Goal: Task Accomplishment & Management: Complete application form

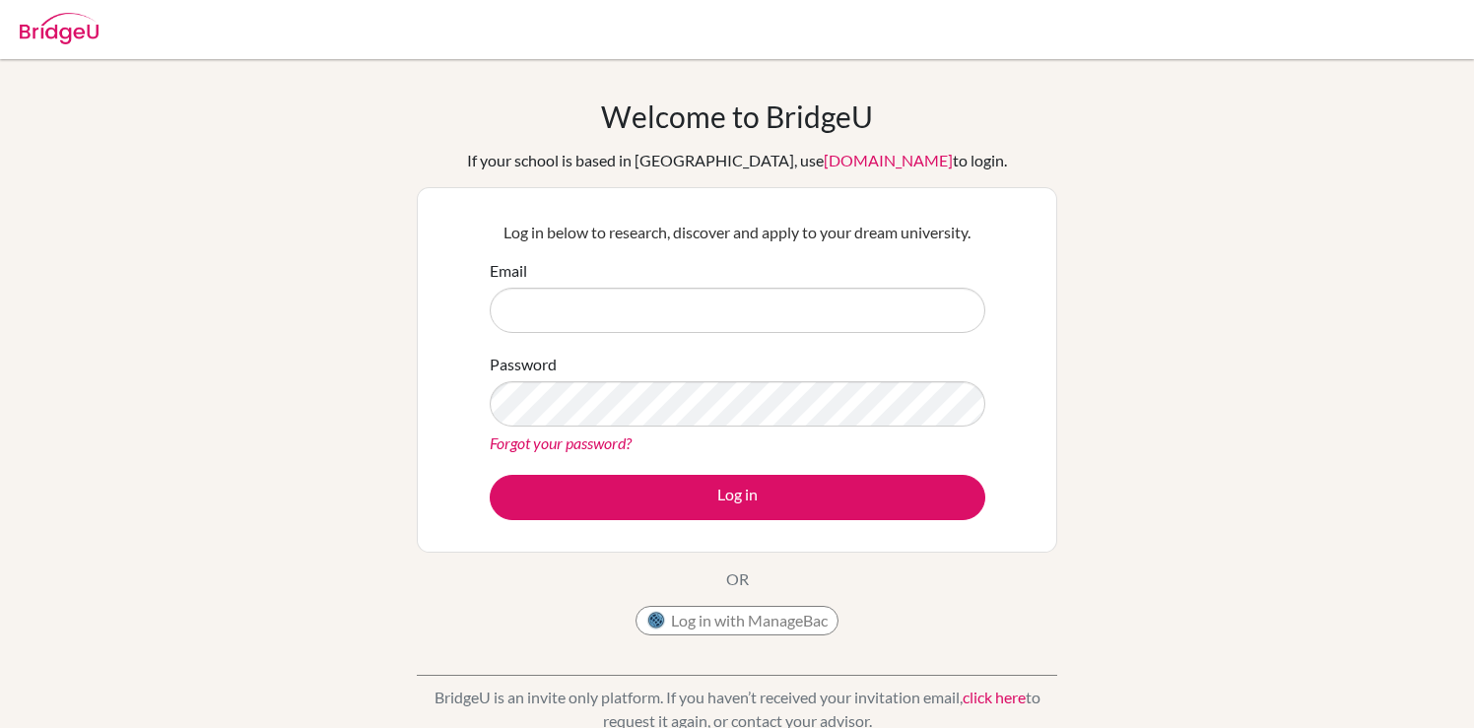
scroll to position [164, 0]
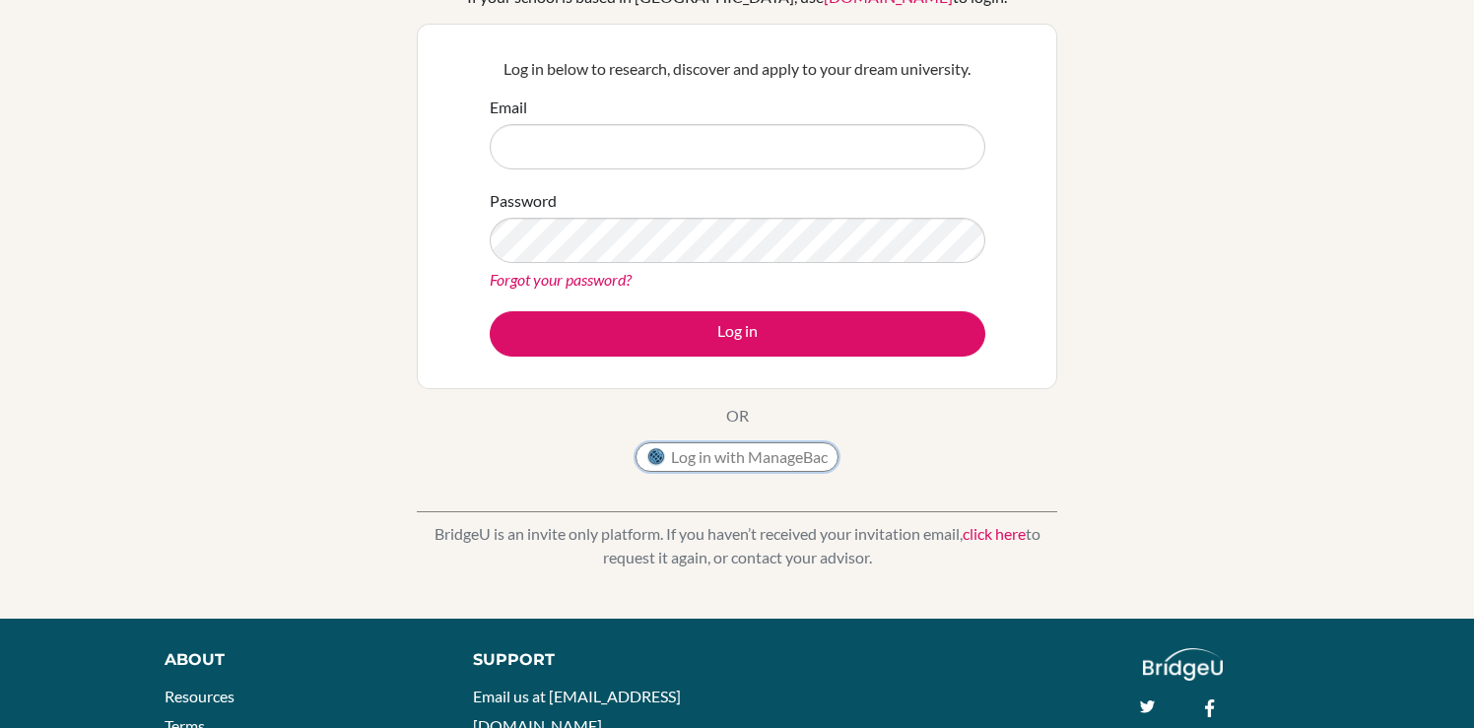
click at [739, 460] on button "Log in with ManageBac" at bounding box center [736, 457] width 203 height 30
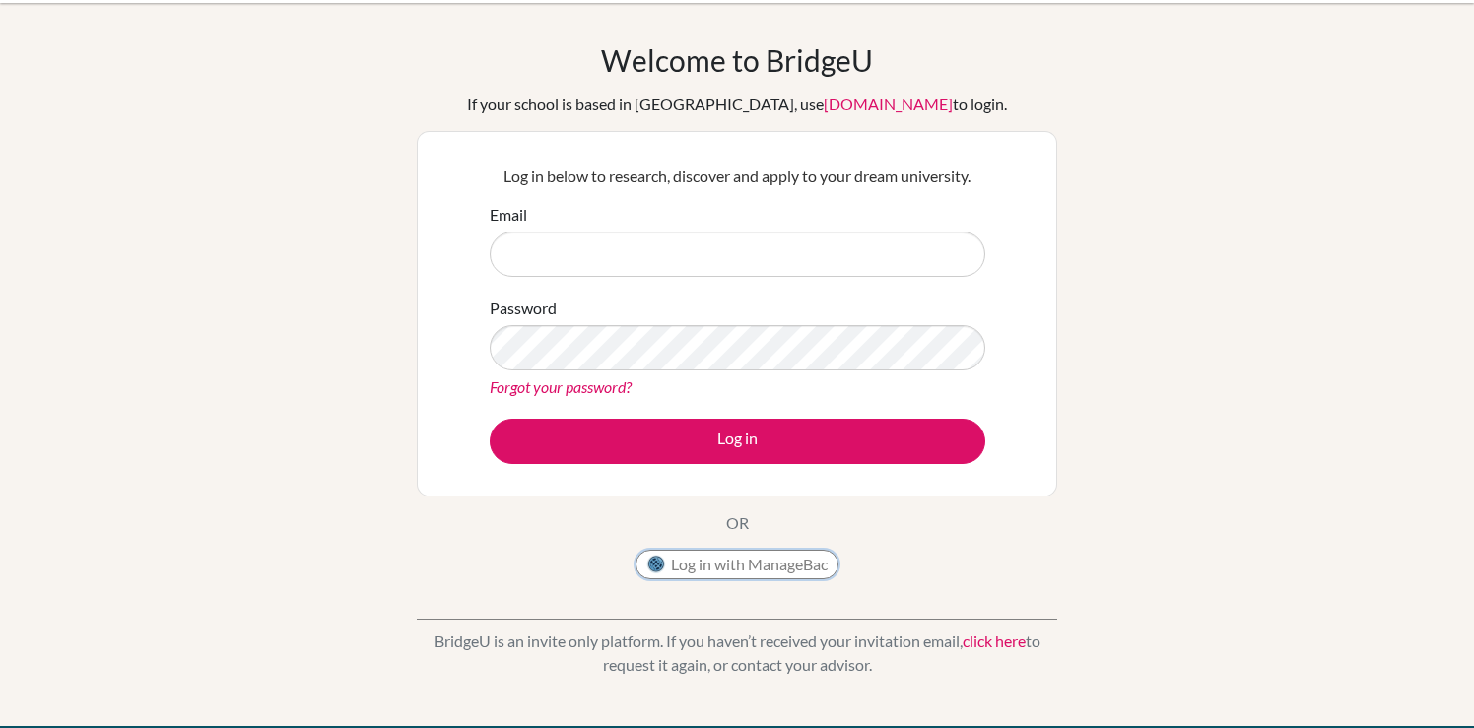
scroll to position [38, 0]
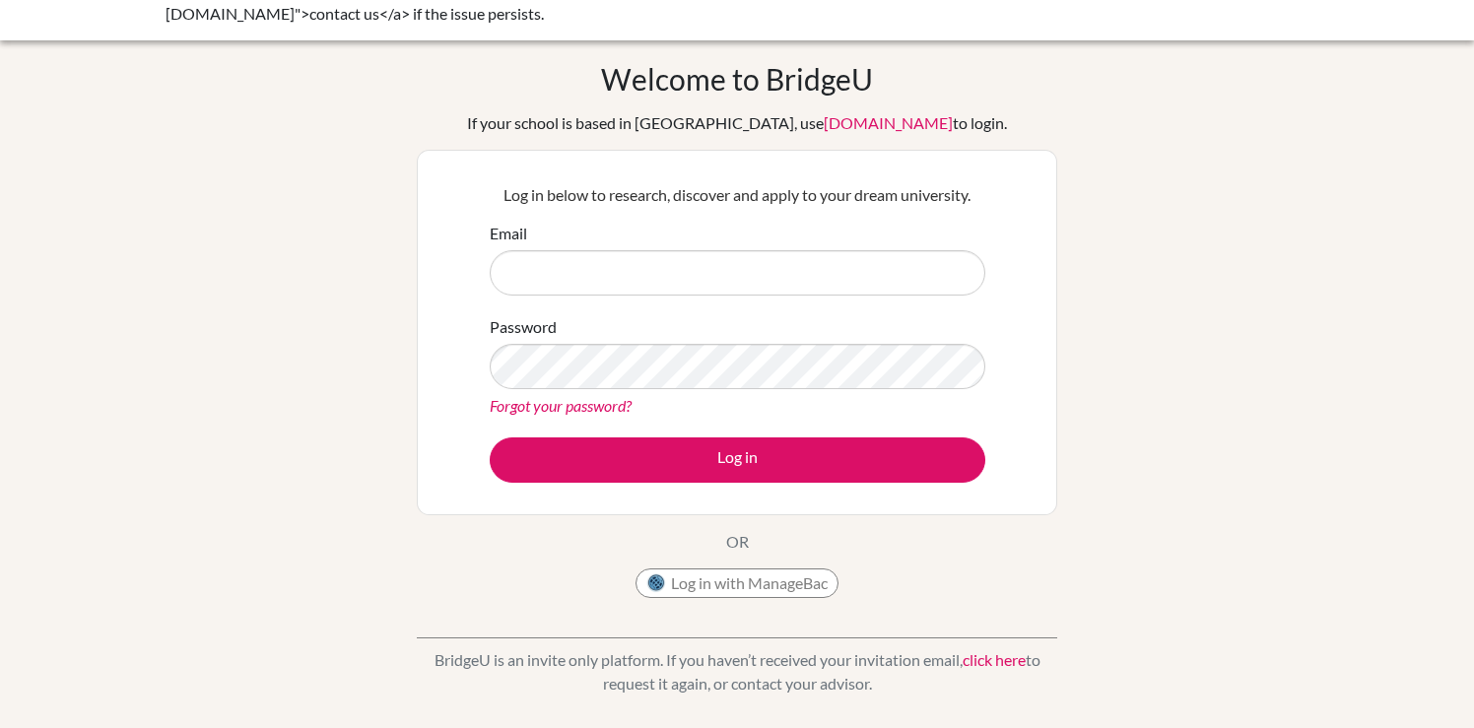
scroll to position [50, 0]
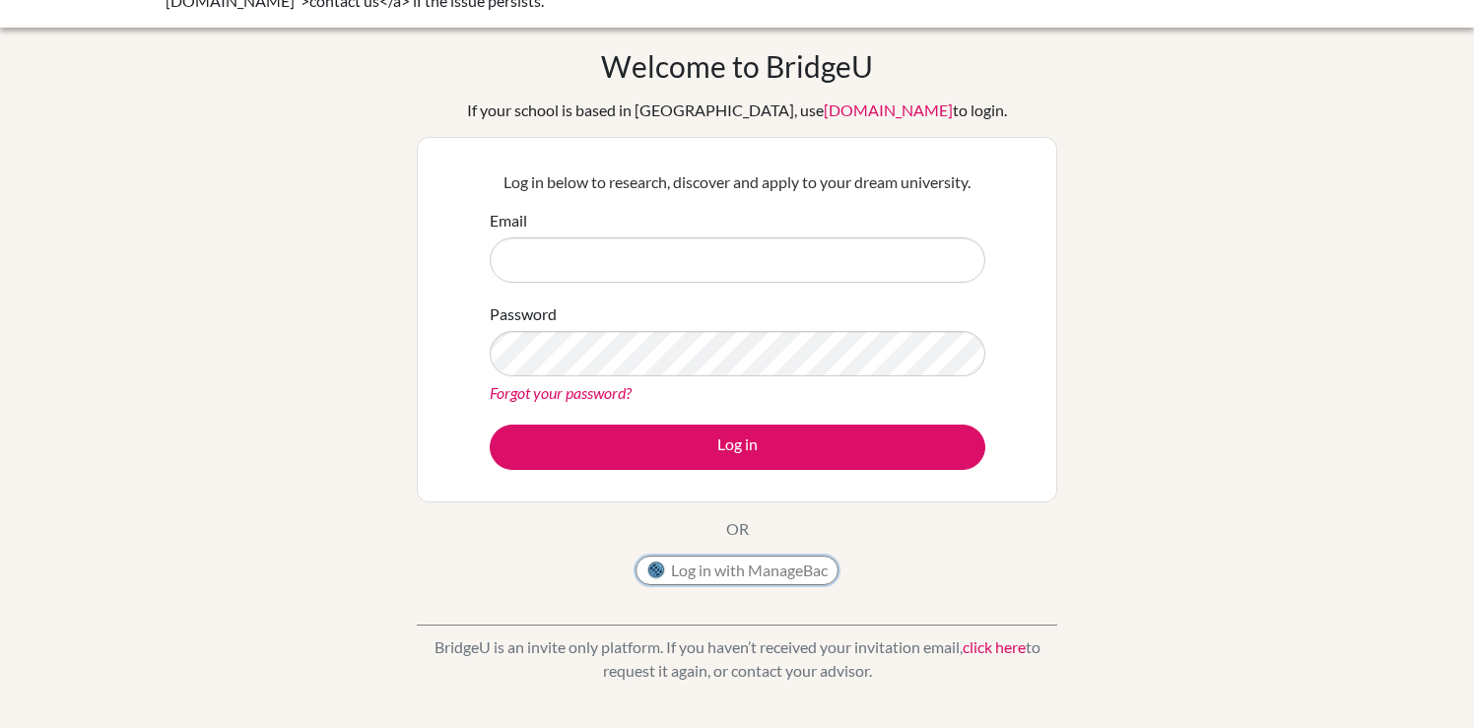
click at [697, 561] on button "Log in with ManageBac" at bounding box center [736, 571] width 203 height 30
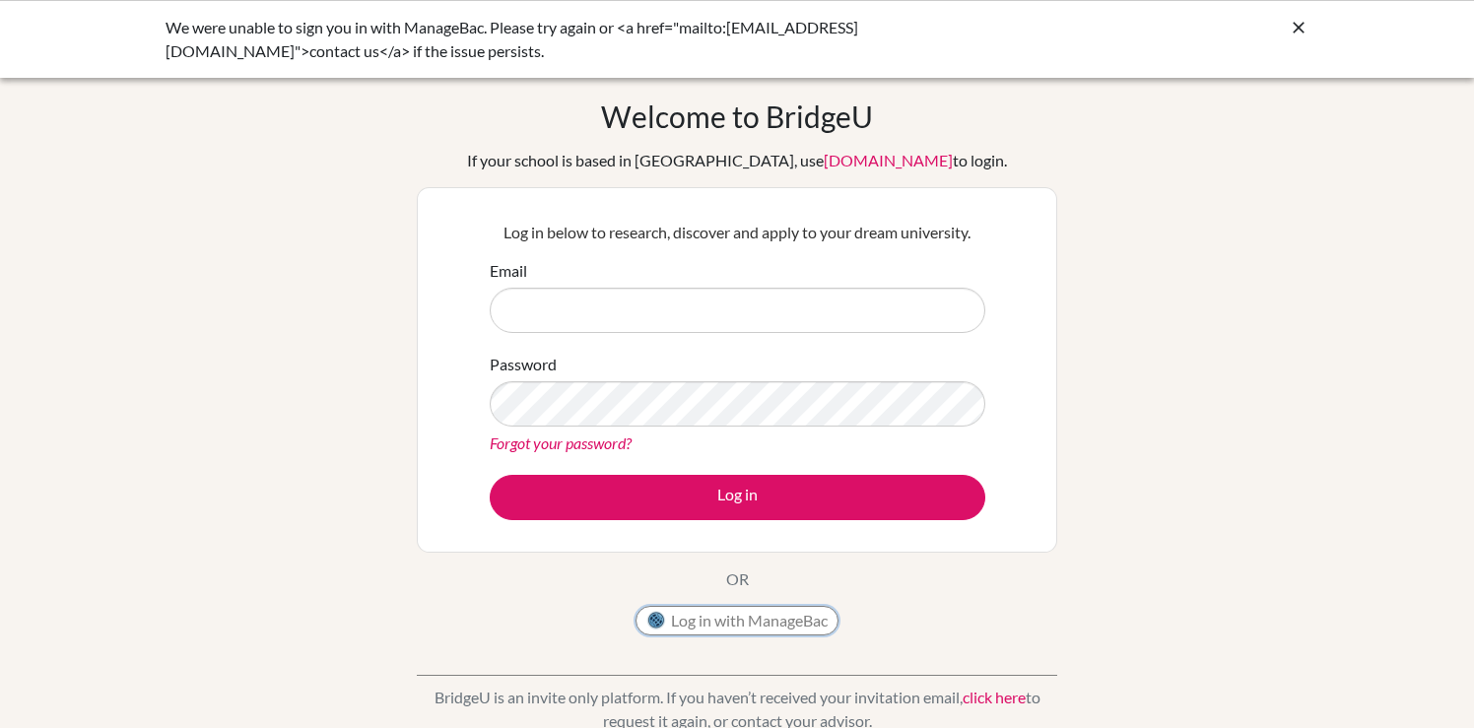
click at [728, 614] on button "Log in with ManageBac" at bounding box center [736, 621] width 203 height 30
click at [717, 305] on input "Email" at bounding box center [738, 310] width 496 height 45
click at [831, 156] on link "[DOMAIN_NAME]" at bounding box center [888, 160] width 129 height 19
click at [1212, 338] on div "Welcome to BridgeU If your school is based in China, use app.bridge-u.com.cn to…" at bounding box center [737, 421] width 1474 height 644
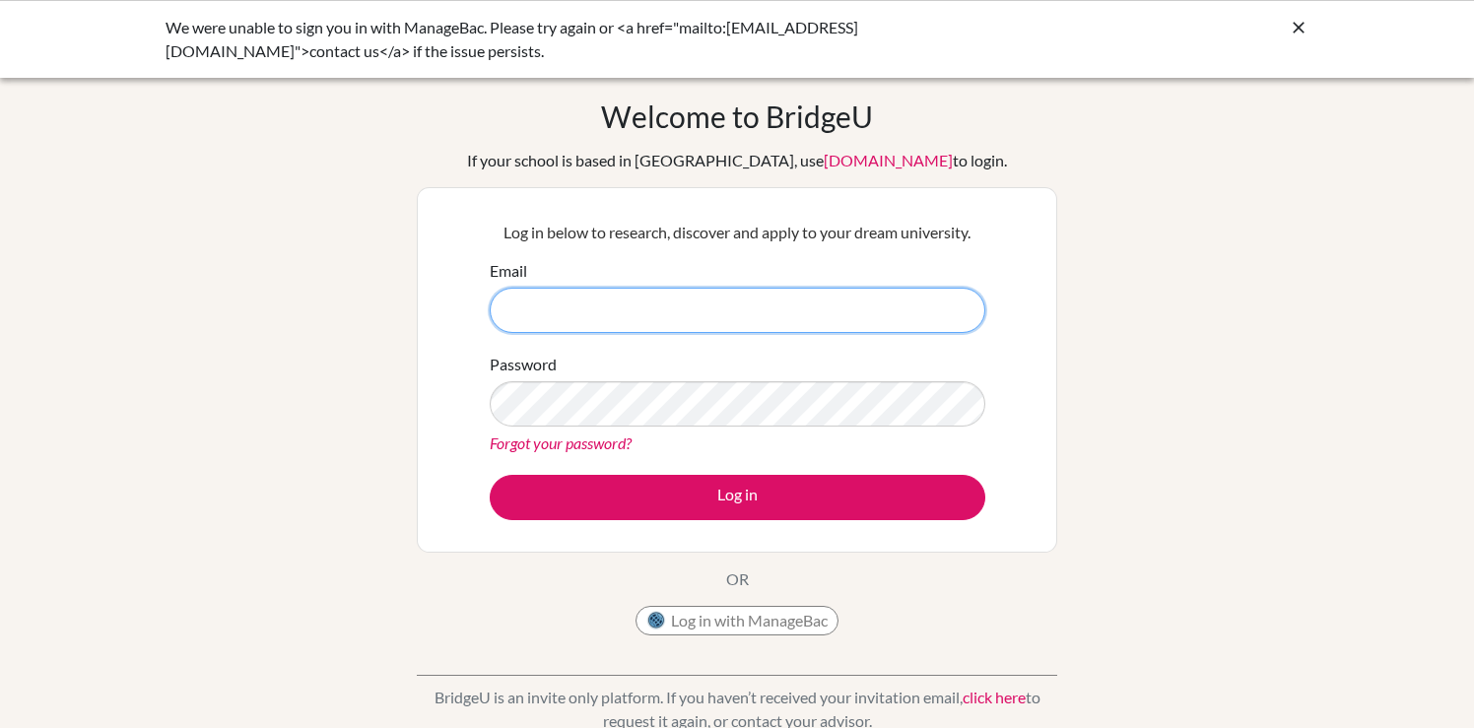
click at [898, 304] on input "Email" at bounding box center [738, 310] width 496 height 45
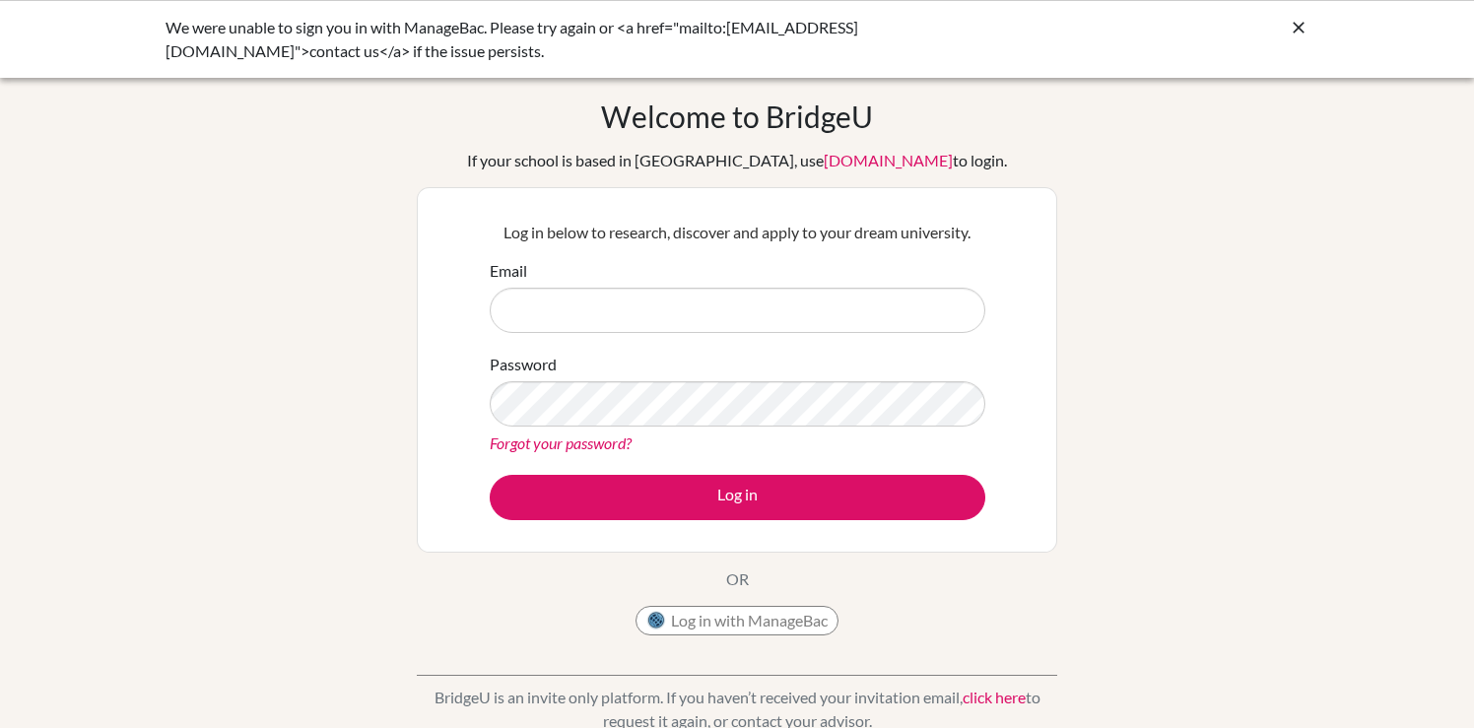
click at [1305, 19] on icon at bounding box center [1299, 28] width 20 height 20
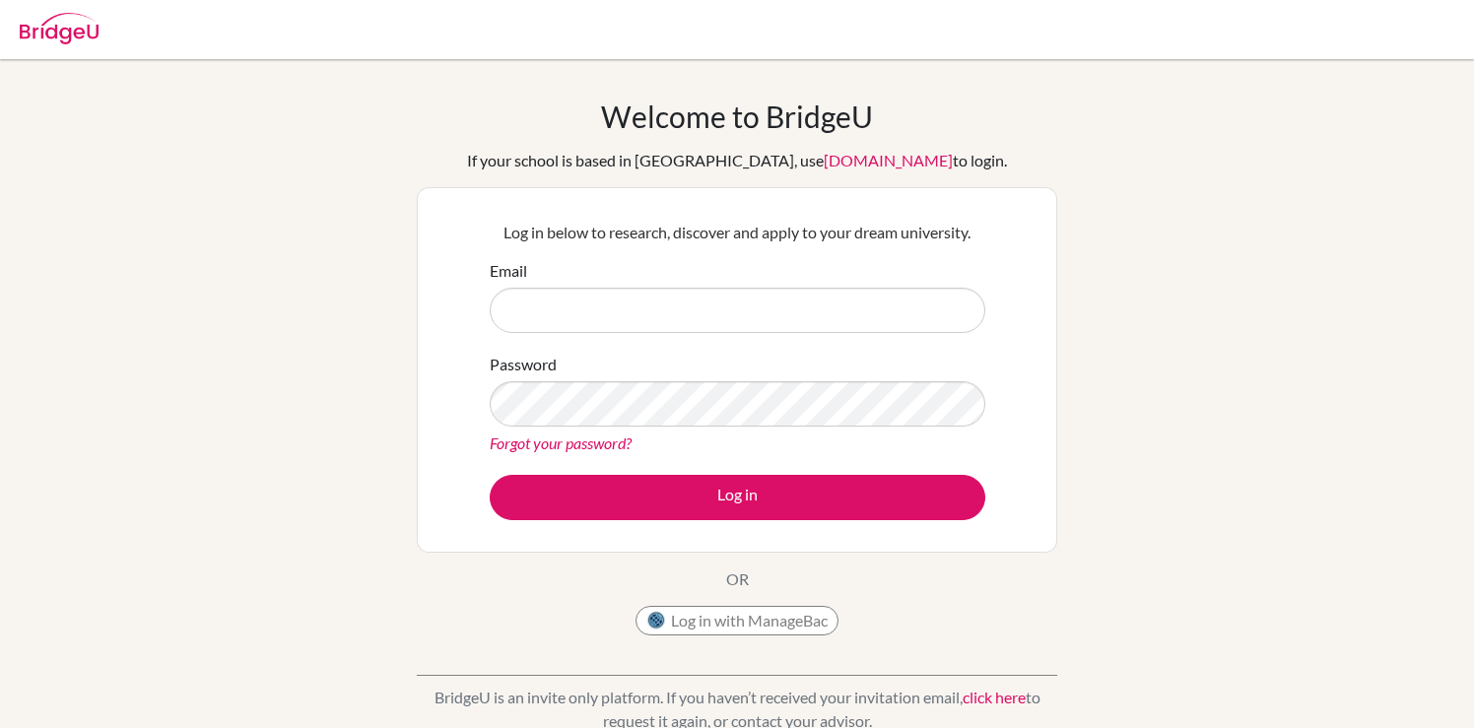
click at [59, 29] on img at bounding box center [59, 29] width 79 height 32
click at [770, 620] on button "Log in with ManageBac" at bounding box center [736, 621] width 203 height 30
click at [768, 626] on button "Log in with ManageBac" at bounding box center [736, 621] width 203 height 30
click at [764, 610] on button "Log in with ManageBac" at bounding box center [736, 621] width 203 height 30
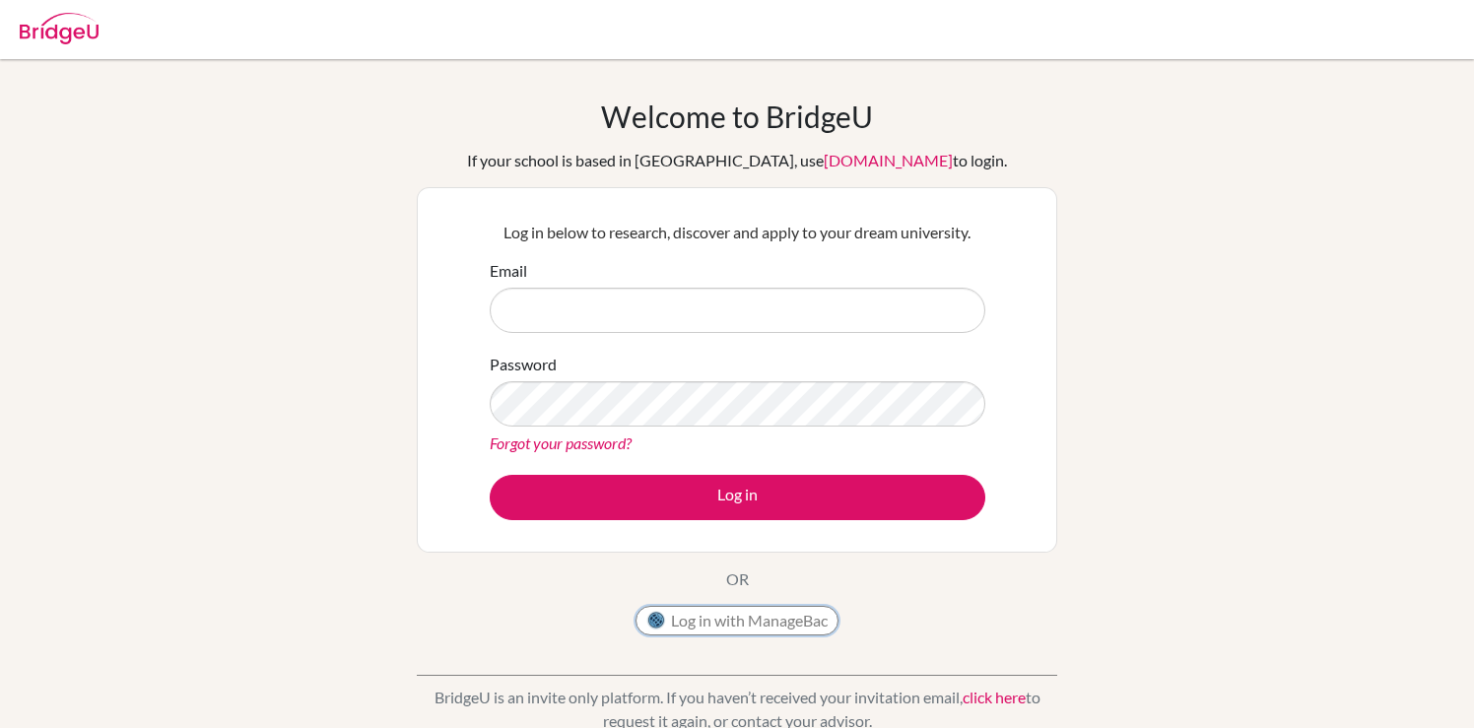
click at [764, 610] on button "Log in with ManageBac" at bounding box center [736, 621] width 203 height 30
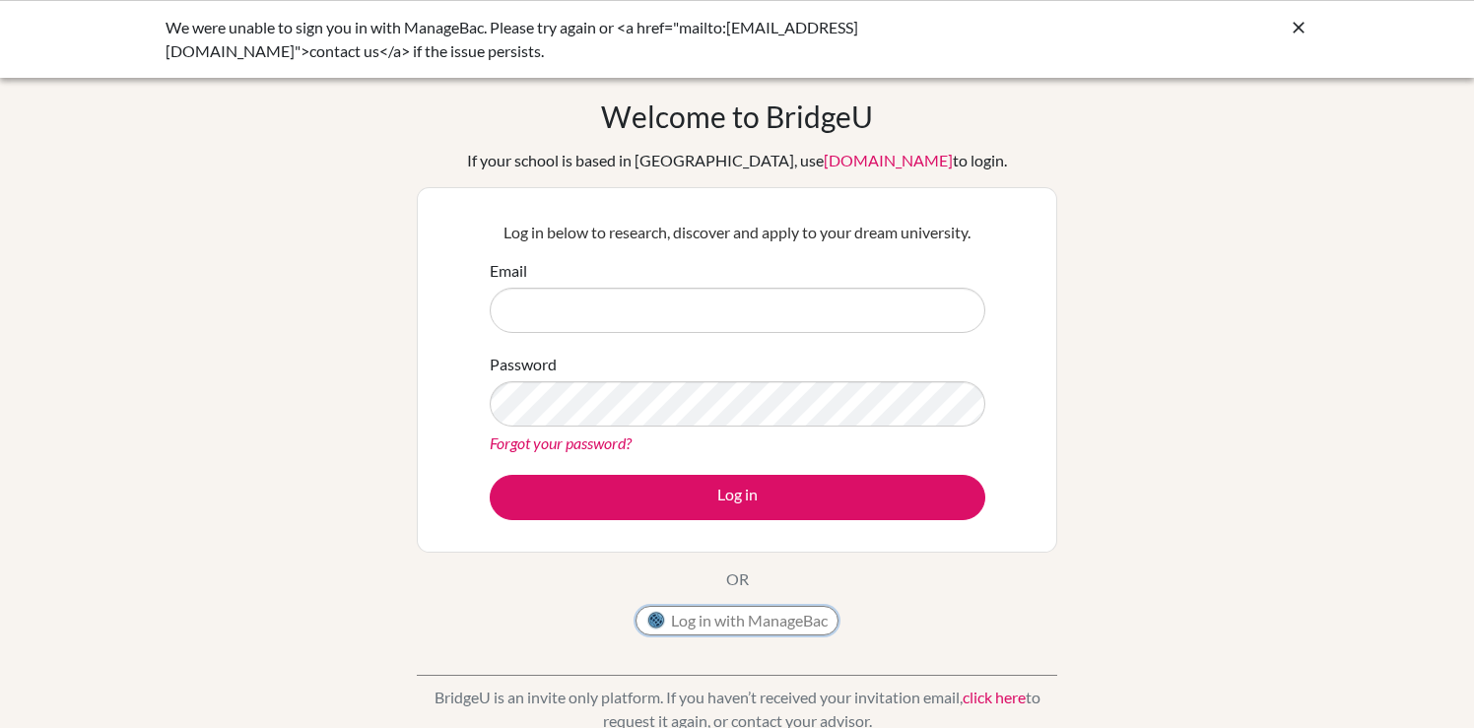
click at [725, 631] on button "Log in with ManageBac" at bounding box center [736, 621] width 203 height 30
click at [711, 627] on button "Log in with ManageBac" at bounding box center [736, 621] width 203 height 30
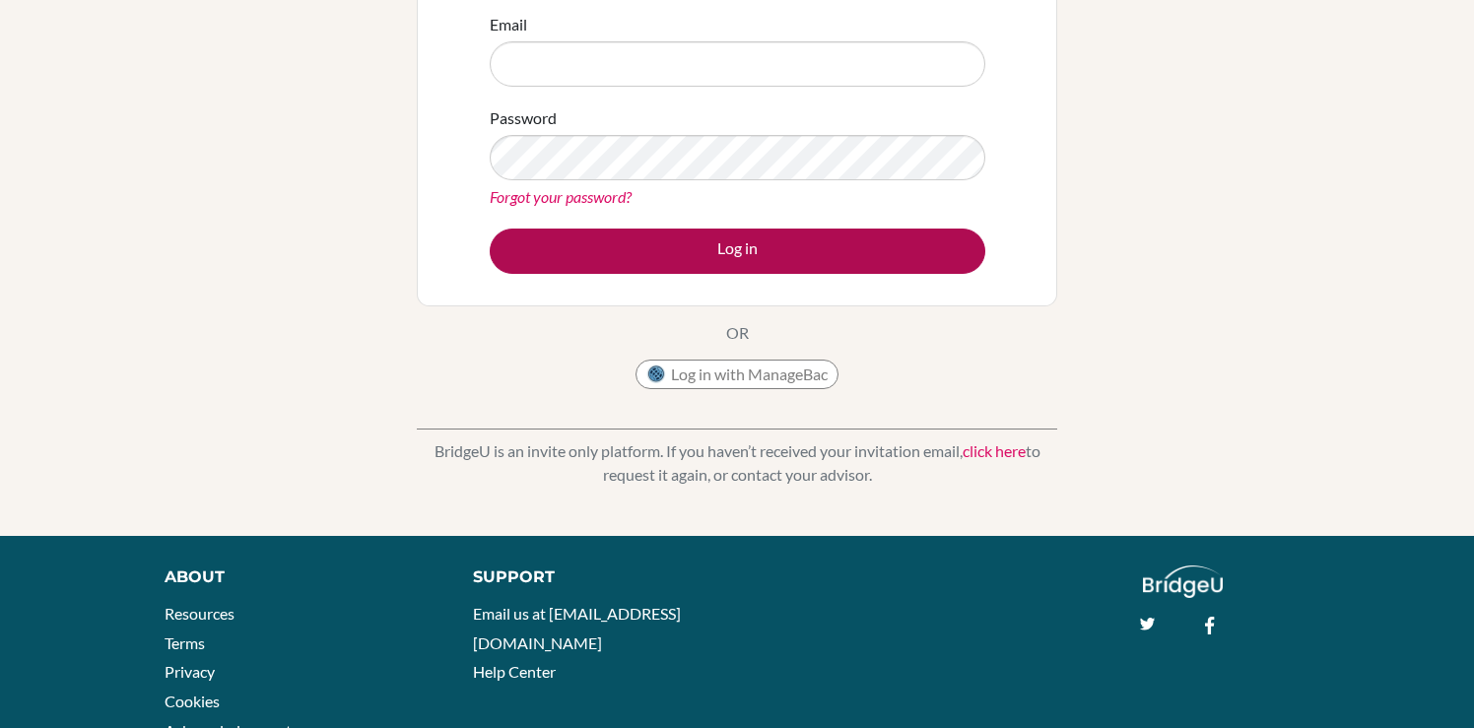
scroll to position [73, 0]
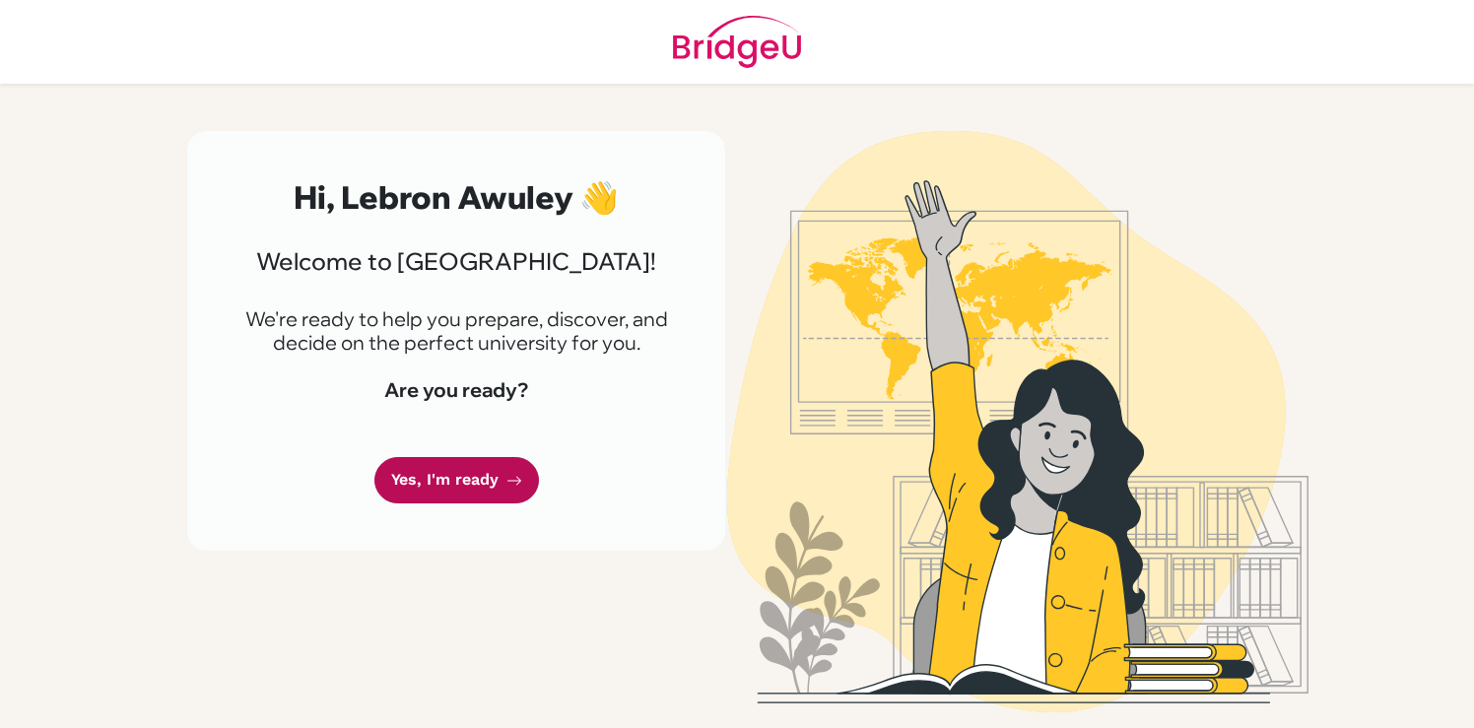
click at [473, 485] on link "Yes, I'm ready" at bounding box center [456, 480] width 165 height 46
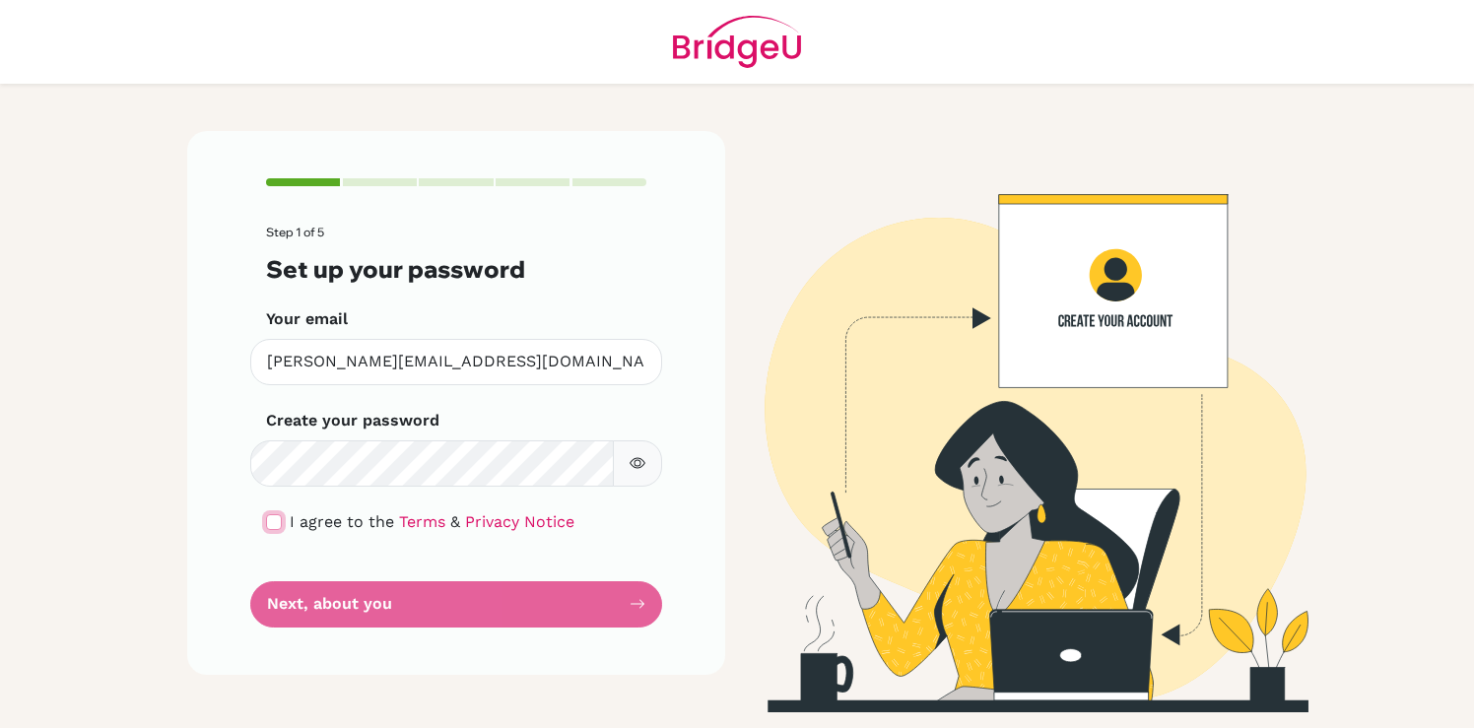
click at [277, 518] on input "checkbox" at bounding box center [274, 522] width 16 height 16
checkbox input "true"
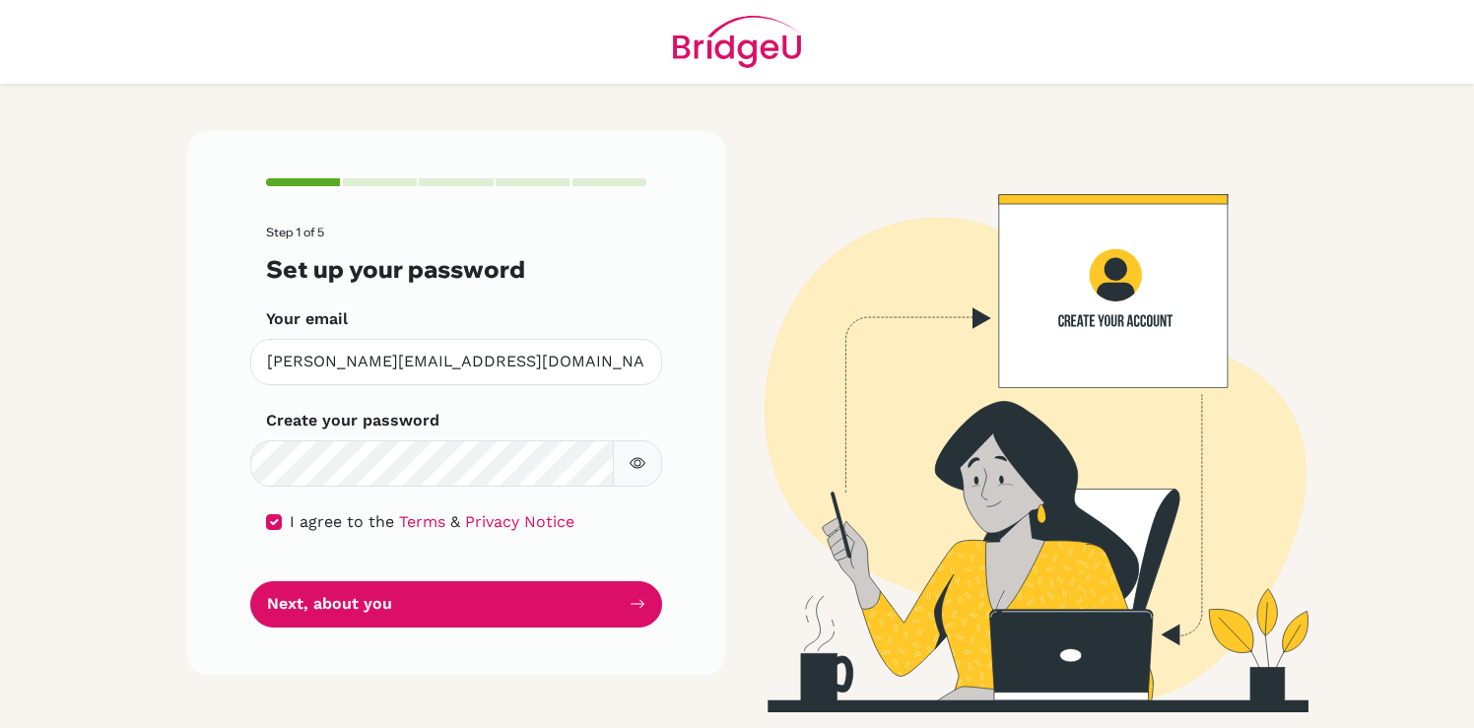
click at [635, 466] on icon "button" at bounding box center [638, 463] width 16 height 16
click at [635, 466] on icon "button" at bounding box center [637, 463] width 7 height 7
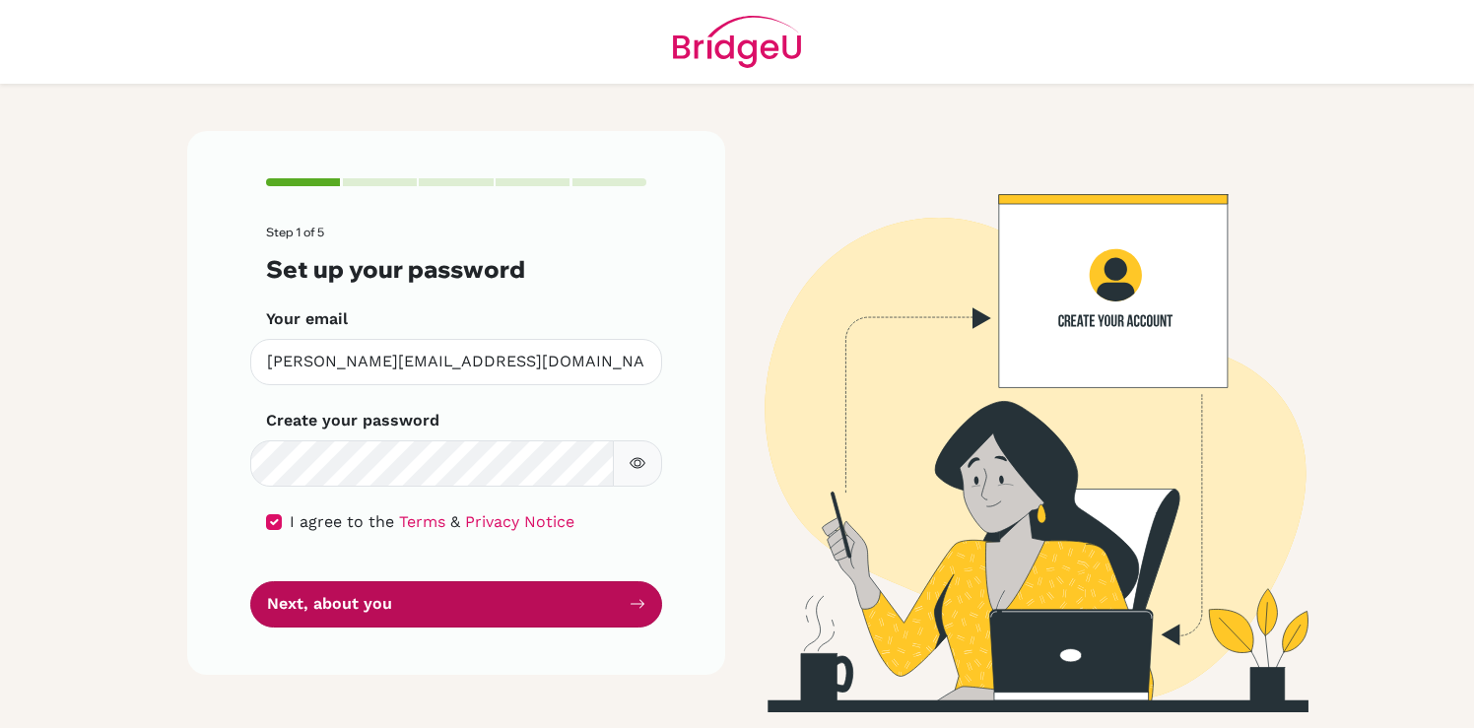
click at [543, 620] on button "Next, about you" at bounding box center [456, 604] width 412 height 46
